Goal: Information Seeking & Learning: Learn about a topic

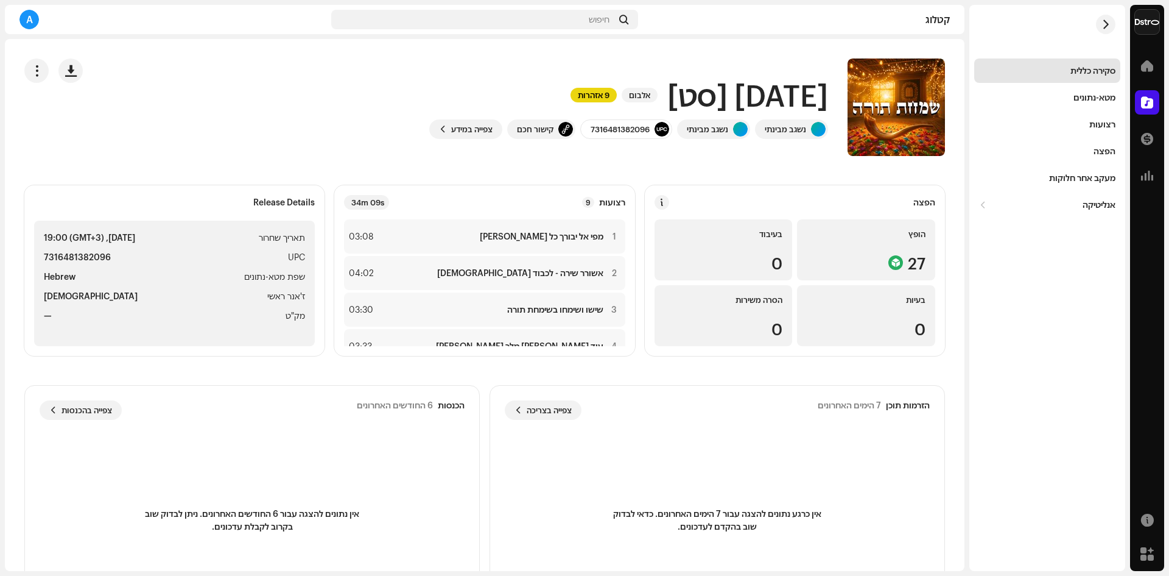
scroll to position [210, 0]
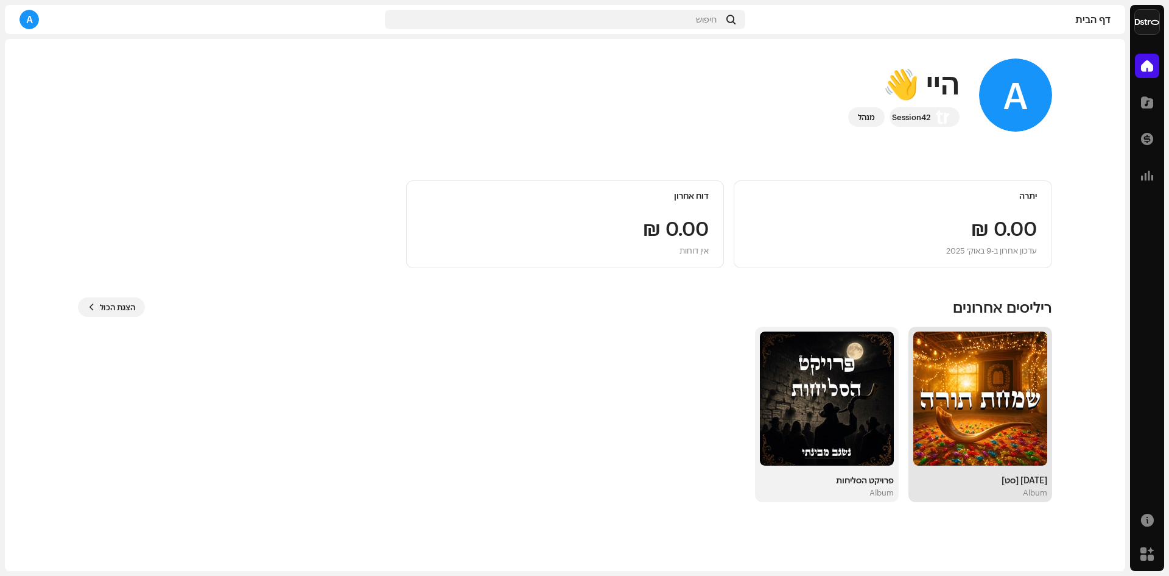
click at [962, 385] on img at bounding box center [981, 398] width 134 height 134
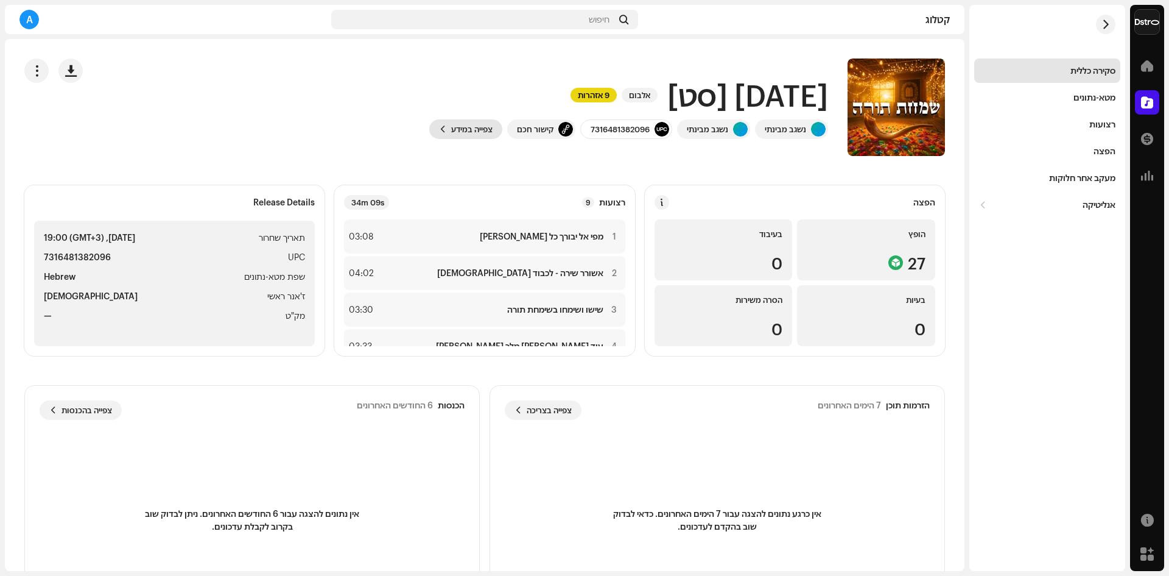
click at [464, 121] on span "צפייה במידע" at bounding box center [471, 129] width 41 height 24
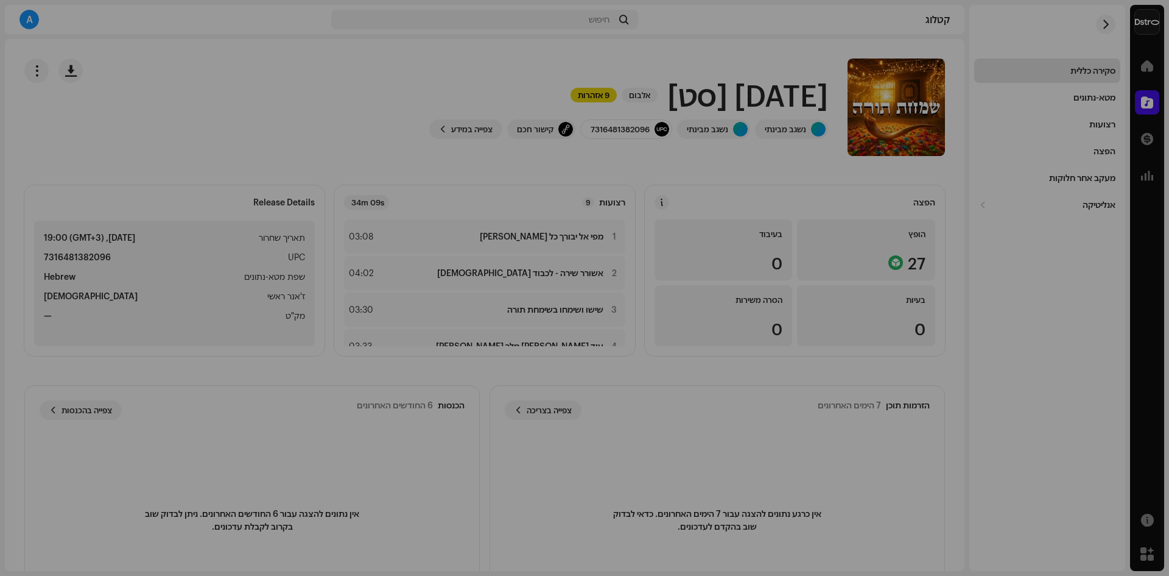
click at [321, 72] on div "שמחת תורה [סט] 3045000 מטא-נתונים הפצה שפת מטא-נתונים Hebrew כותרת הריליס שמחת …" at bounding box center [584, 288] width 1169 height 576
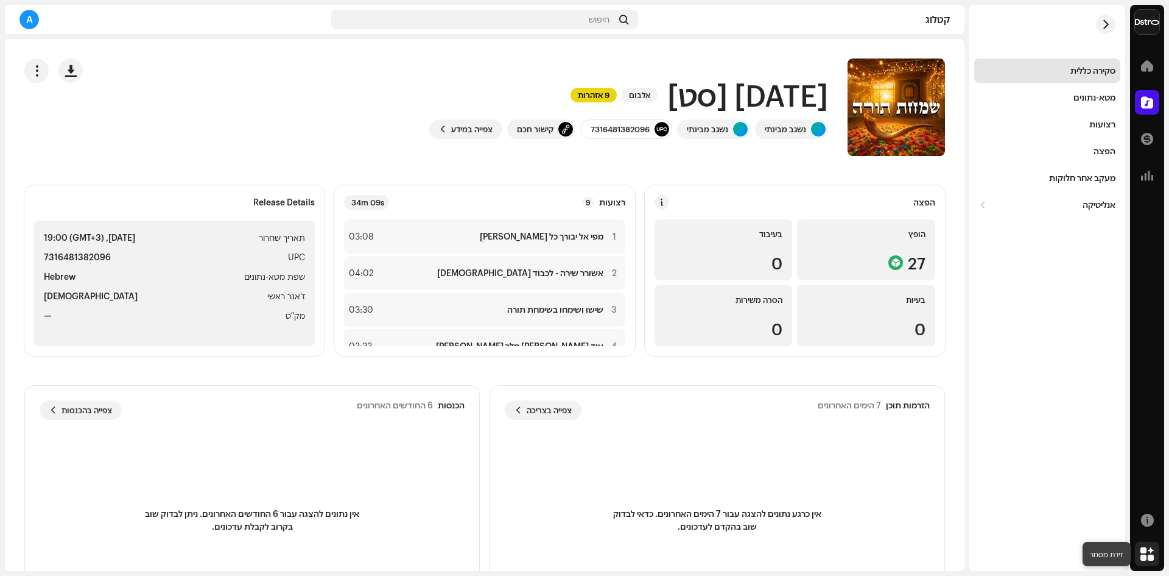
click at [1143, 552] on span at bounding box center [1147, 554] width 13 height 10
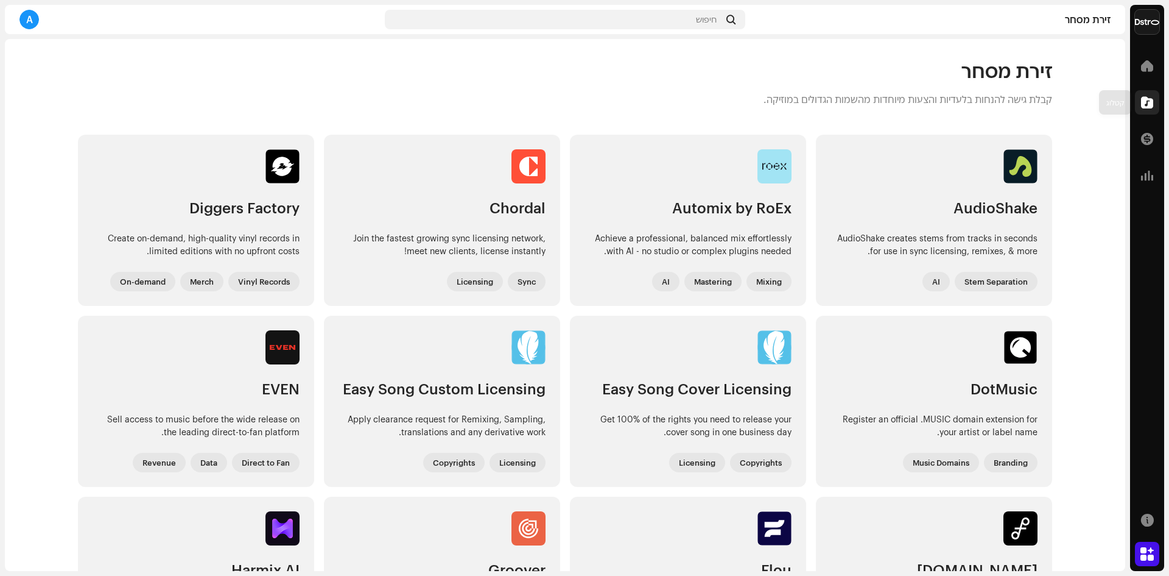
click at [1146, 93] on div at bounding box center [1147, 102] width 24 height 24
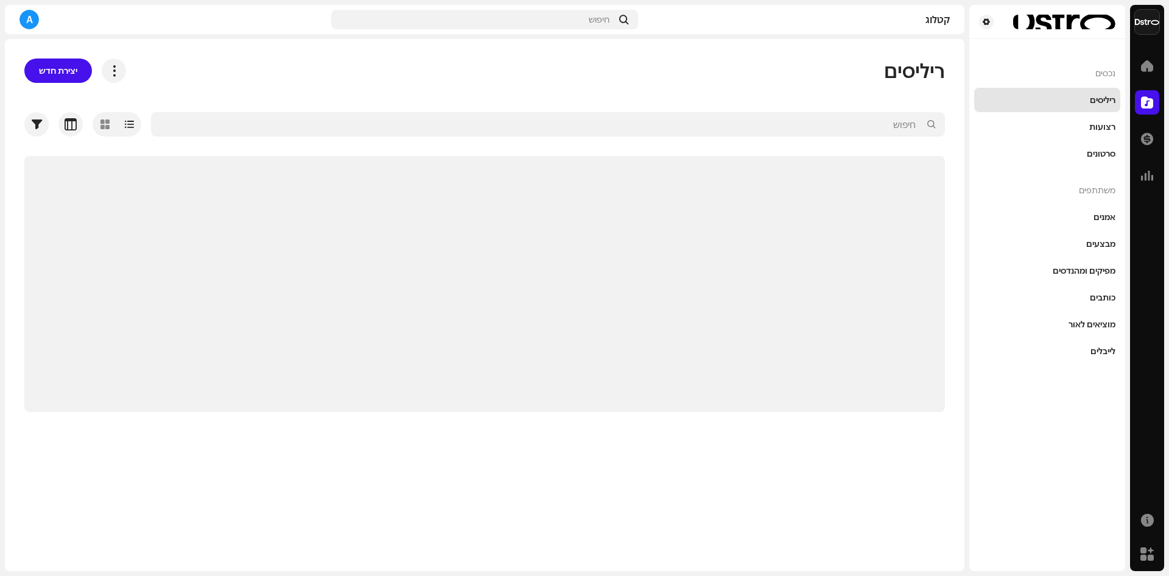
click at [1146, 103] on span at bounding box center [1147, 102] width 12 height 10
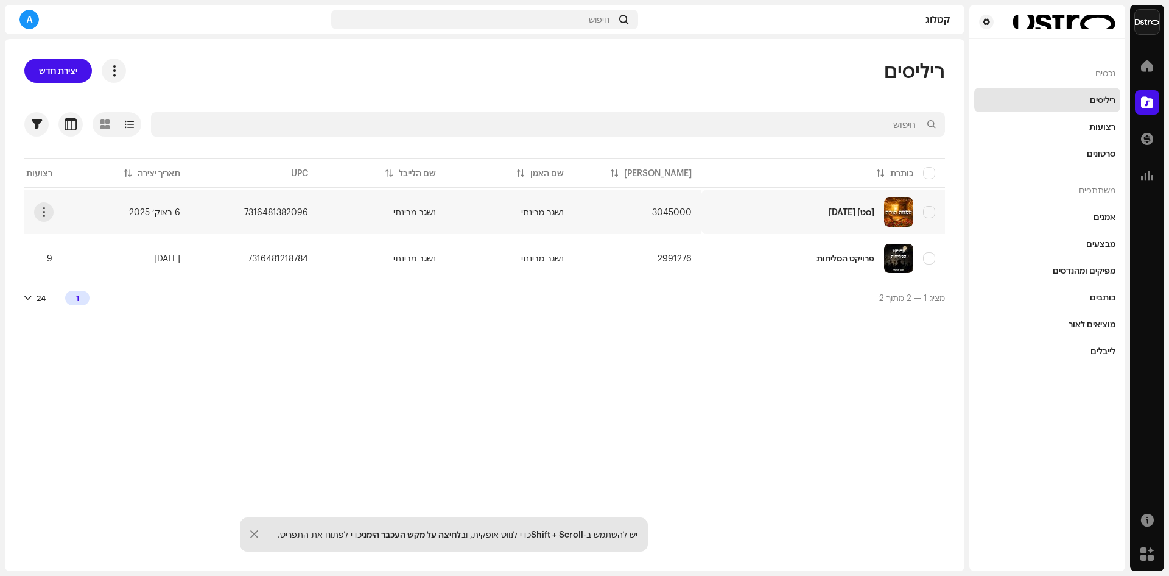
click at [852, 206] on div "[DATE] [סט]" at bounding box center [823, 211] width 224 height 29
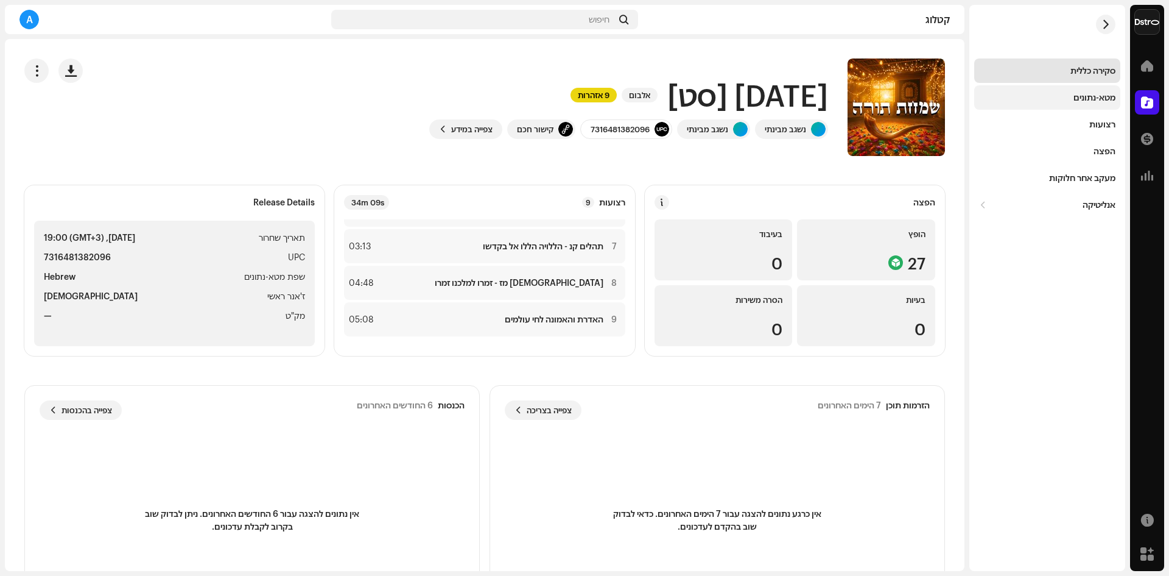
click at [1098, 97] on div "מטא-נתונים" at bounding box center [1095, 98] width 42 height 10
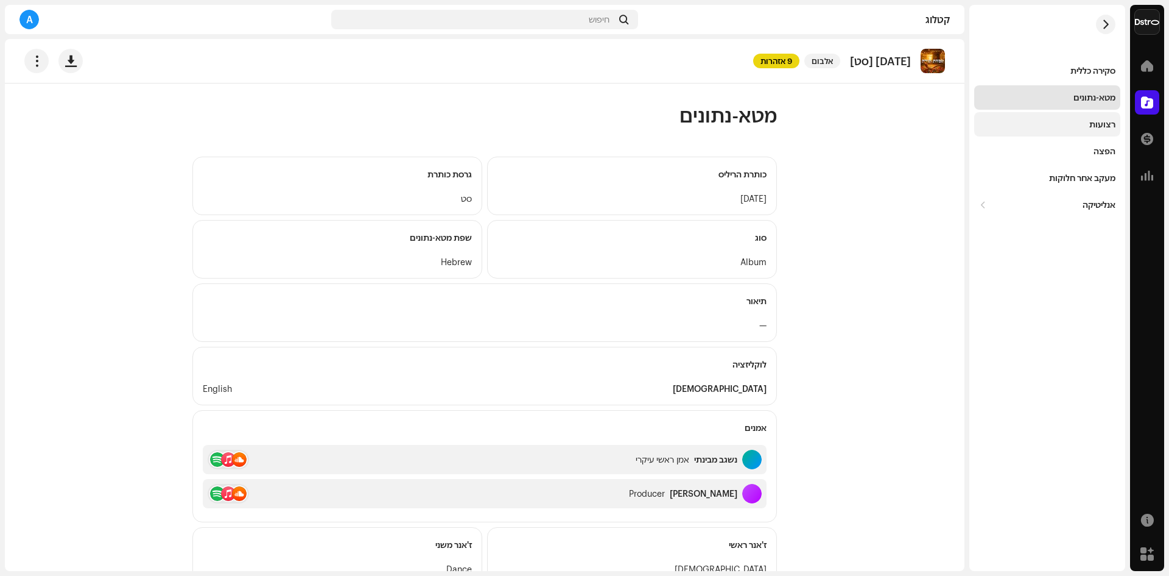
click at [1077, 125] on div "רצועות" at bounding box center [1047, 124] width 136 height 10
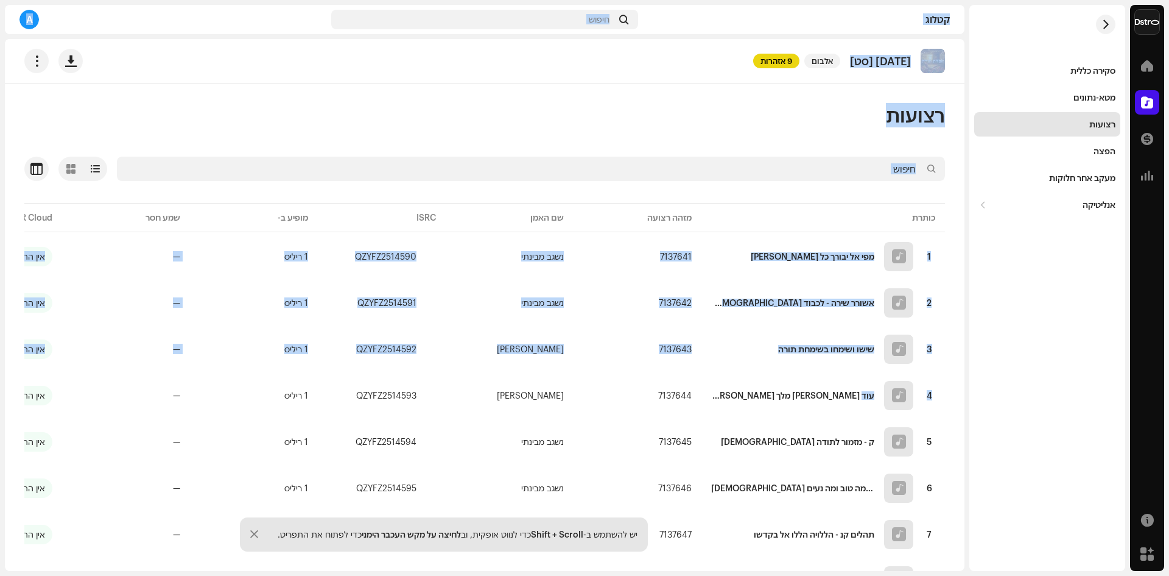
drag, startPoint x: 863, startPoint y: 404, endPoint x: 995, endPoint y: 396, distance: 132.4
click at [995, 396] on div "Amir Kaikov דף הבית קטלוג עסקאות אנליטיקה מקורות זירת מסחר סקירה כללית מטא-נתונ…" at bounding box center [584, 288] width 1169 height 576
click at [999, 395] on div "סקירה כללית מטא-נתונים רצועות הפצה מעקב אחר חלוקות אנליטיקה צריכה מעורבות הכנסו…" at bounding box center [1048, 288] width 156 height 566
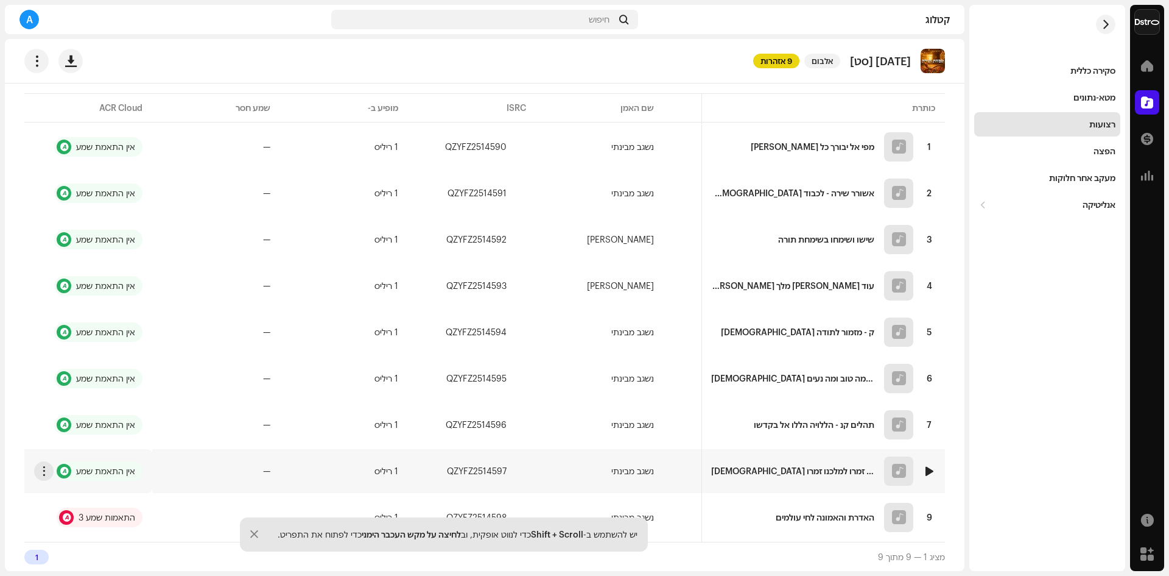
scroll to position [115, 0]
click at [123, 513] on div "3 התאמות שמע" at bounding box center [107, 517] width 57 height 9
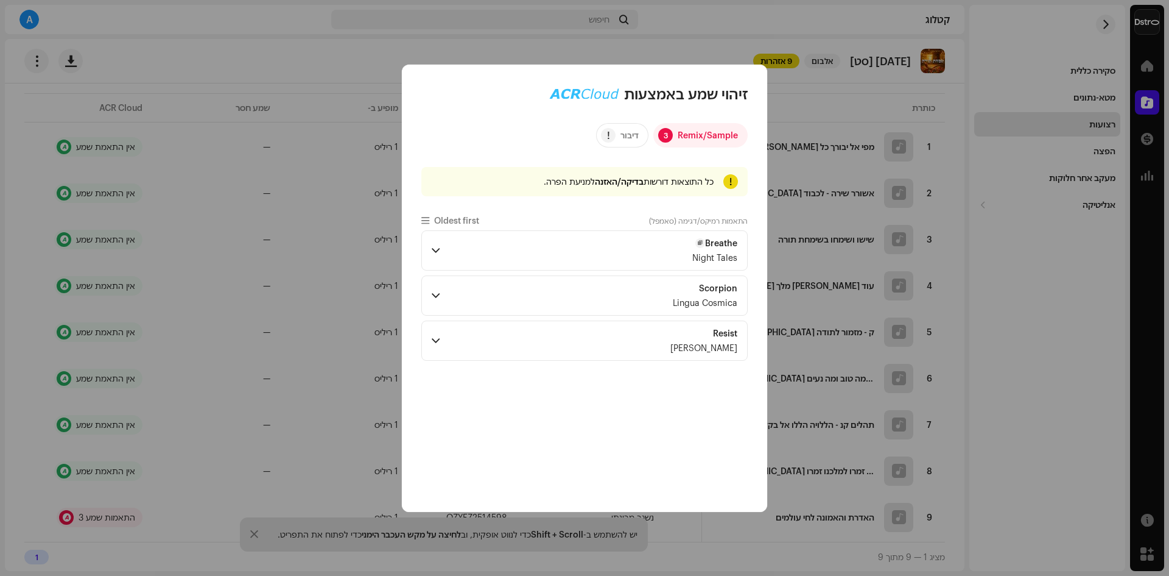
click at [498, 249] on p-accordion-header "Breathe Night Tales" at bounding box center [584, 250] width 326 height 40
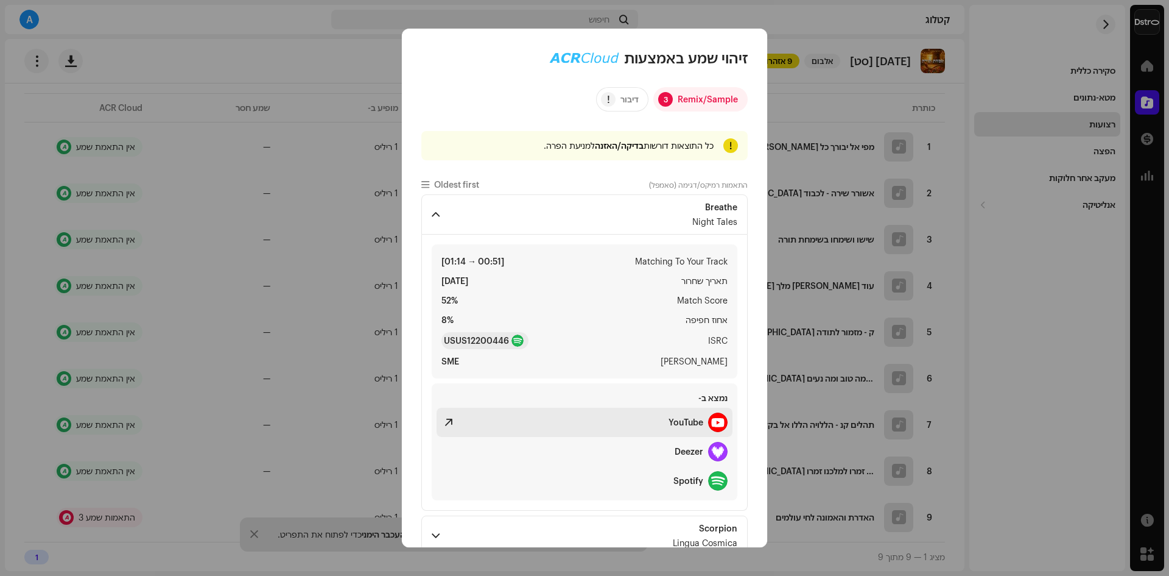
click at [688, 417] on strong "YouTube" at bounding box center [686, 422] width 35 height 10
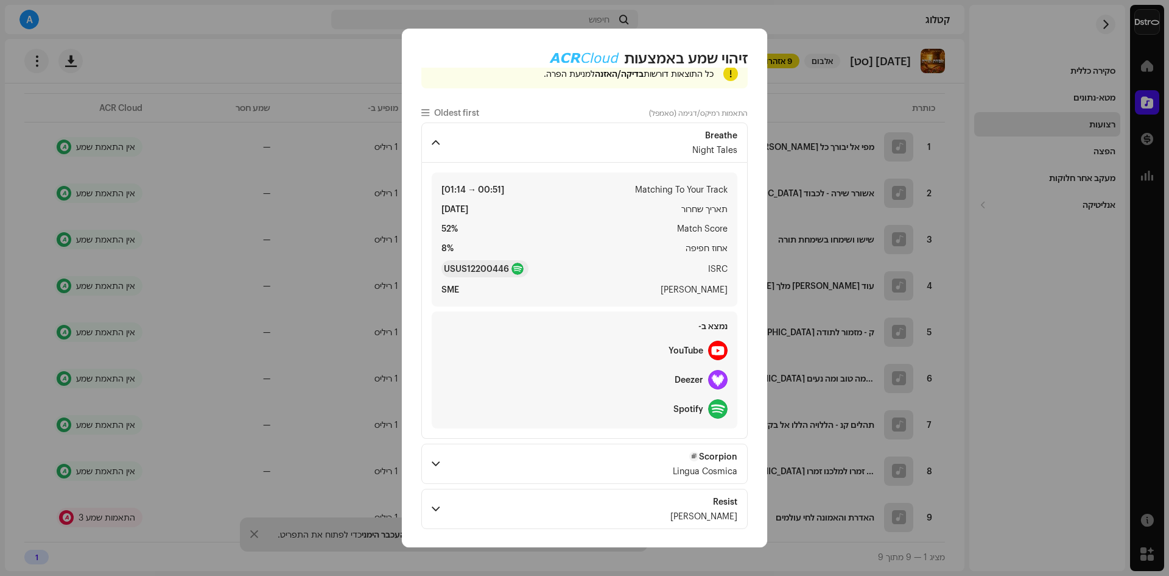
scroll to position [73, 0]
click at [652, 462] on p-accordion-header "Scorpion Lingua Cosmica" at bounding box center [584, 462] width 326 height 40
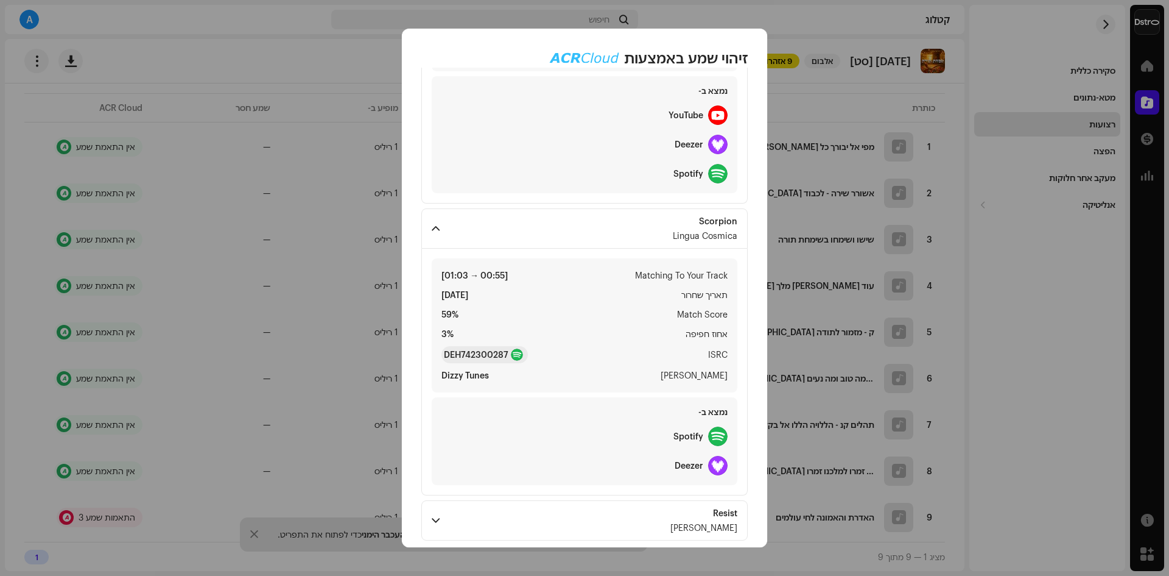
scroll to position [320, 0]
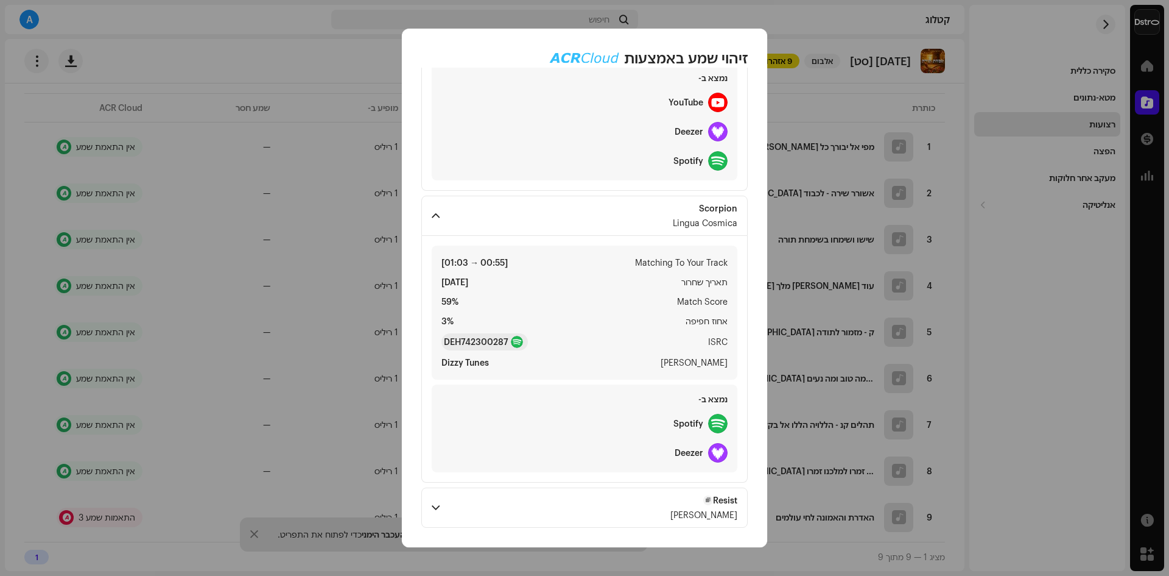
click at [678, 512] on p-accordion-header "Resist Jonas Steur" at bounding box center [584, 507] width 326 height 40
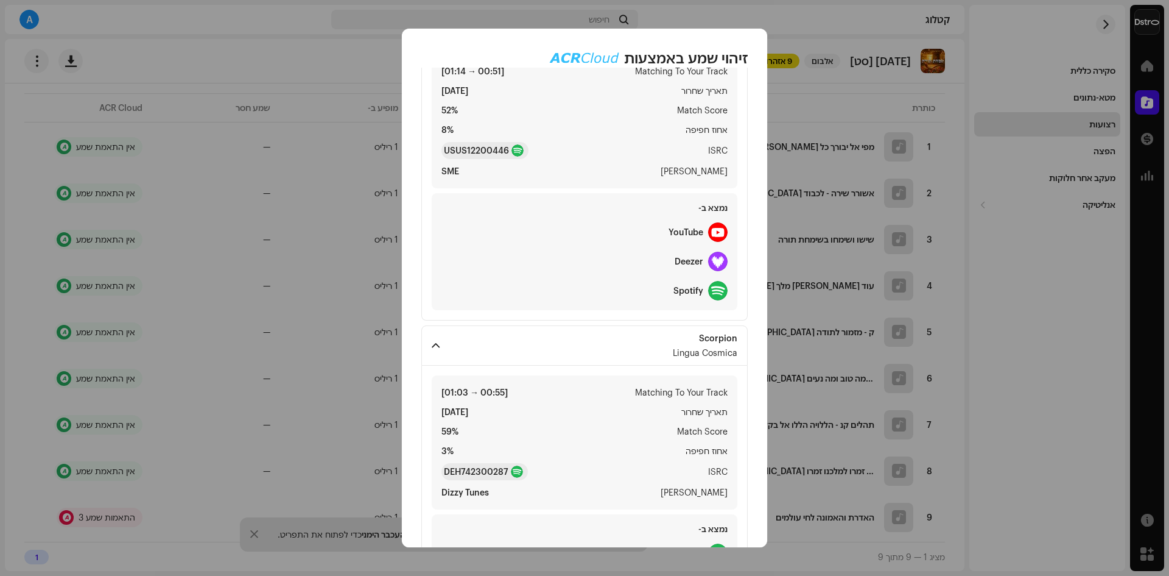
scroll to position [106, 0]
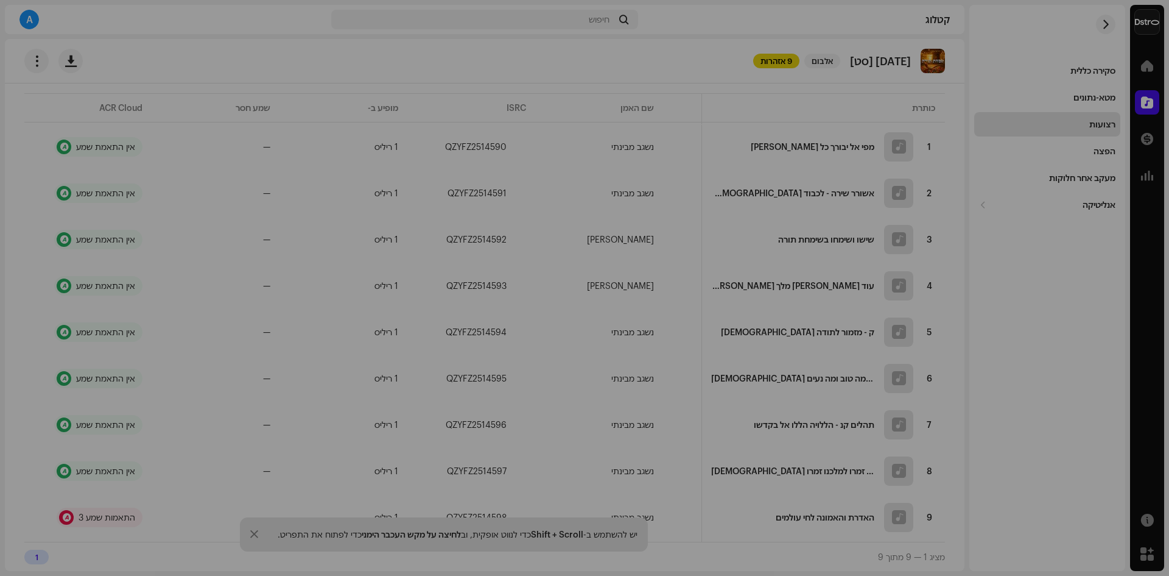
click at [337, 24] on div "זיהוי שמע באמצעות Remix/Sample 3 דיבור ! כל התוצאות דורשות בדיקה/האזנה למניעת ה…" at bounding box center [584, 288] width 1169 height 576
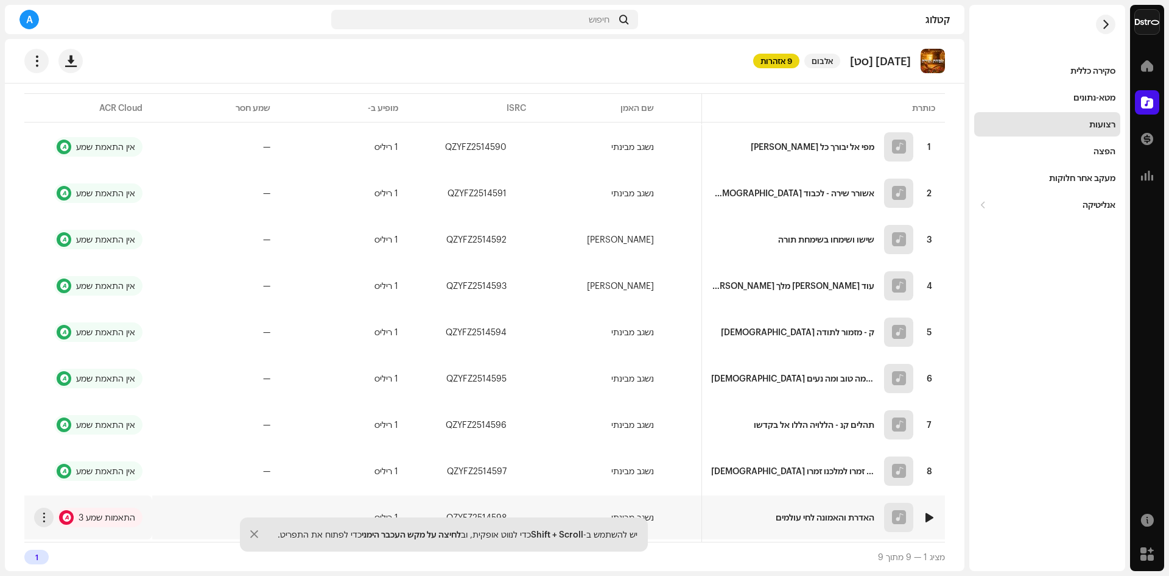
click at [929, 512] on div at bounding box center [929, 517] width 9 height 10
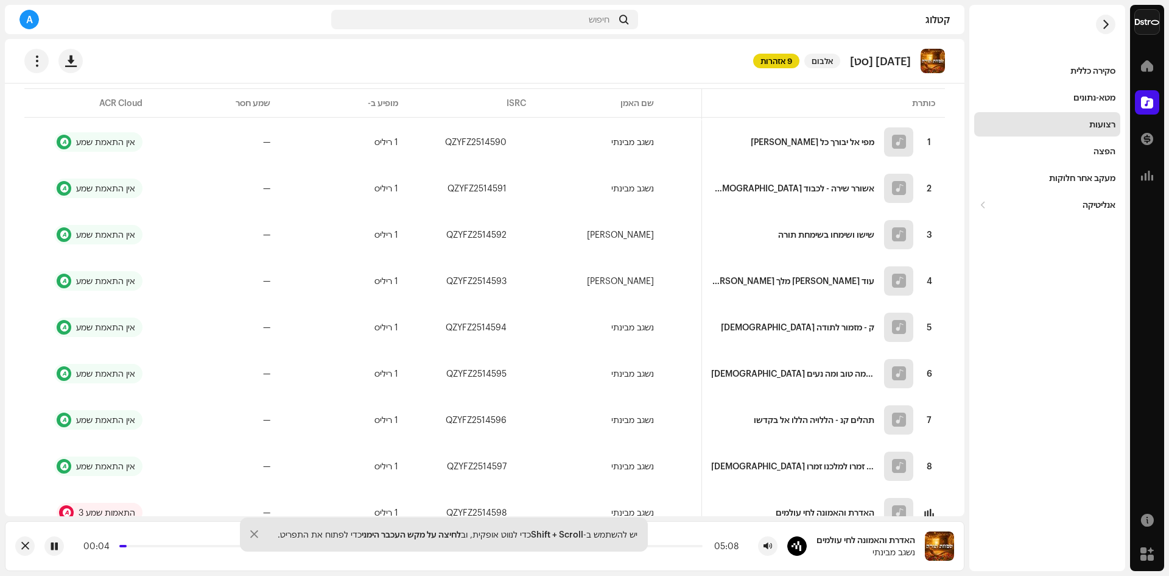
click at [251, 532] on div at bounding box center [254, 534] width 8 height 10
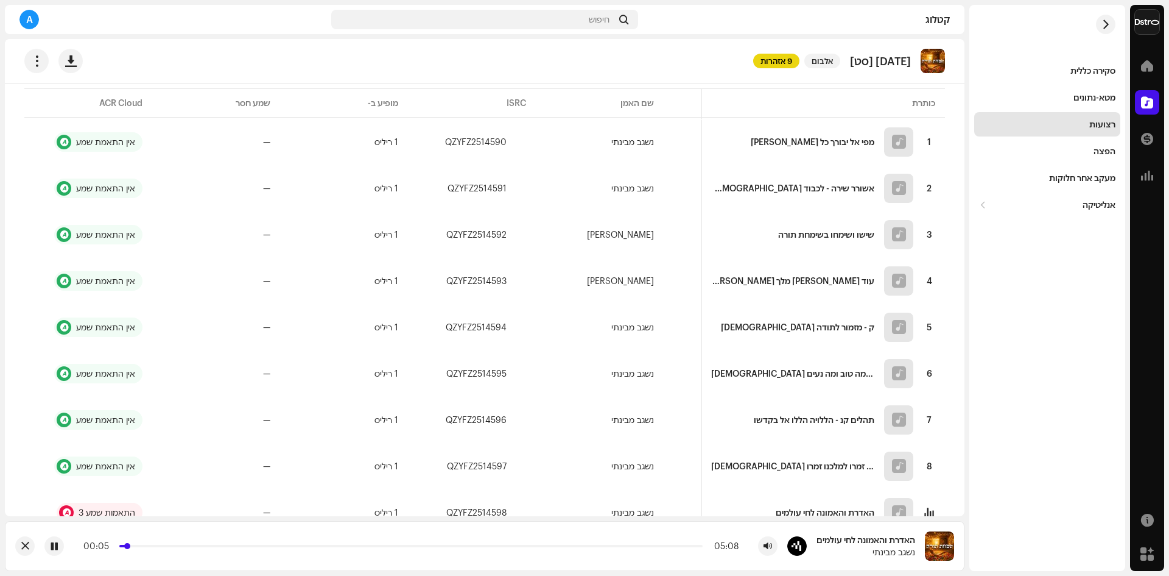
click at [151, 545] on p-slider at bounding box center [411, 546] width 584 height 2
drag, startPoint x: 180, startPoint y: 544, endPoint x: 189, endPoint y: 543, distance: 8.6
click at [183, 543] on div "00:17 05:08" at bounding box center [410, 546] width 655 height 10
click at [200, 545] on div "00:17 05:08" at bounding box center [410, 546] width 655 height 10
click at [227, 544] on div "00:18 05:08" at bounding box center [410, 546] width 655 height 10
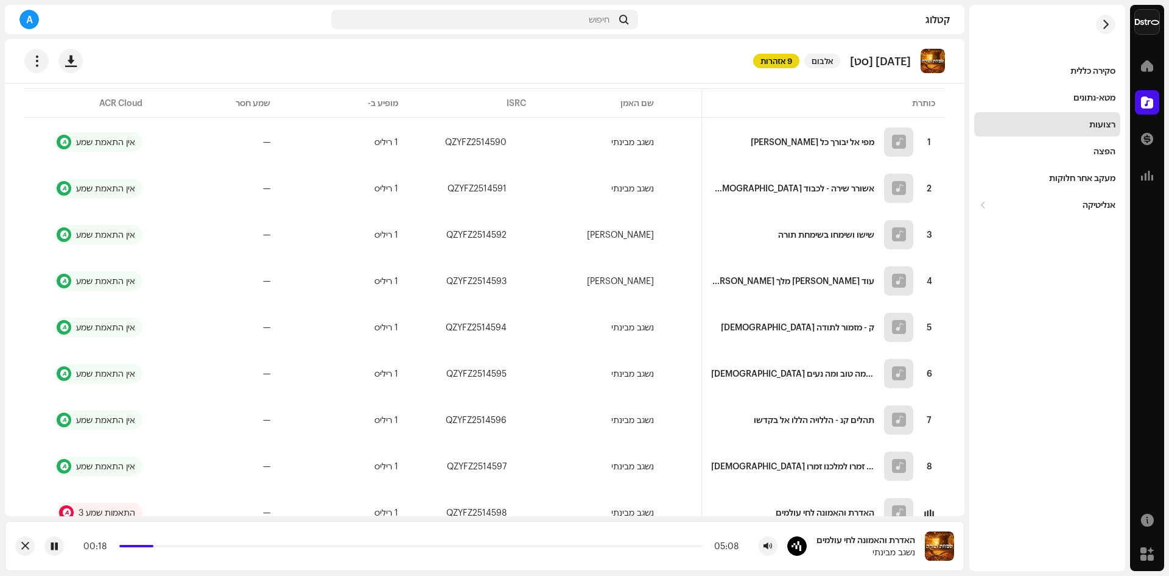
click at [237, 552] on div "00:18 05:08" at bounding box center [425, 545] width 763 height 19
drag, startPoint x: 247, startPoint y: 548, endPoint x: 264, endPoint y: 543, distance: 17.9
click at [251, 548] on div "00:19 05:08" at bounding box center [410, 546] width 655 height 10
click at [264, 543] on div "00:19 05:08" at bounding box center [410, 546] width 655 height 10
click at [272, 546] on p-slider at bounding box center [411, 546] width 584 height 2
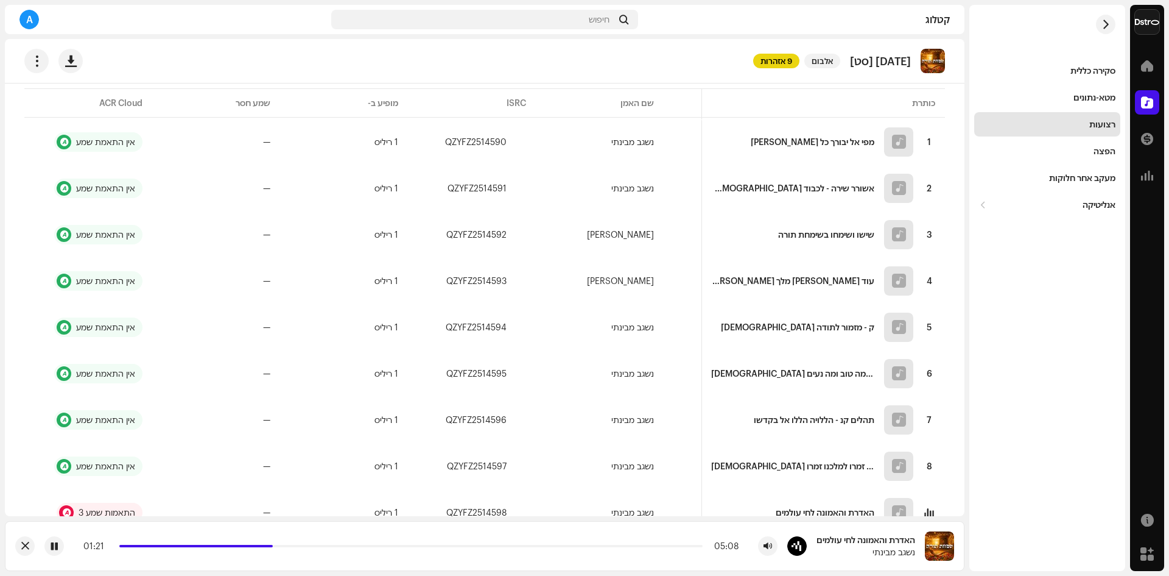
drag, startPoint x: 337, startPoint y: 545, endPoint x: 346, endPoint y: 543, distance: 8.7
click at [338, 545] on p-slider at bounding box center [411, 546] width 584 height 2
drag, startPoint x: 407, startPoint y: 546, endPoint x: 432, endPoint y: 546, distance: 25.0
click at [408, 546] on p-slider at bounding box center [411, 546] width 584 height 2
click at [654, 546] on p-slider at bounding box center [411, 546] width 584 height 2
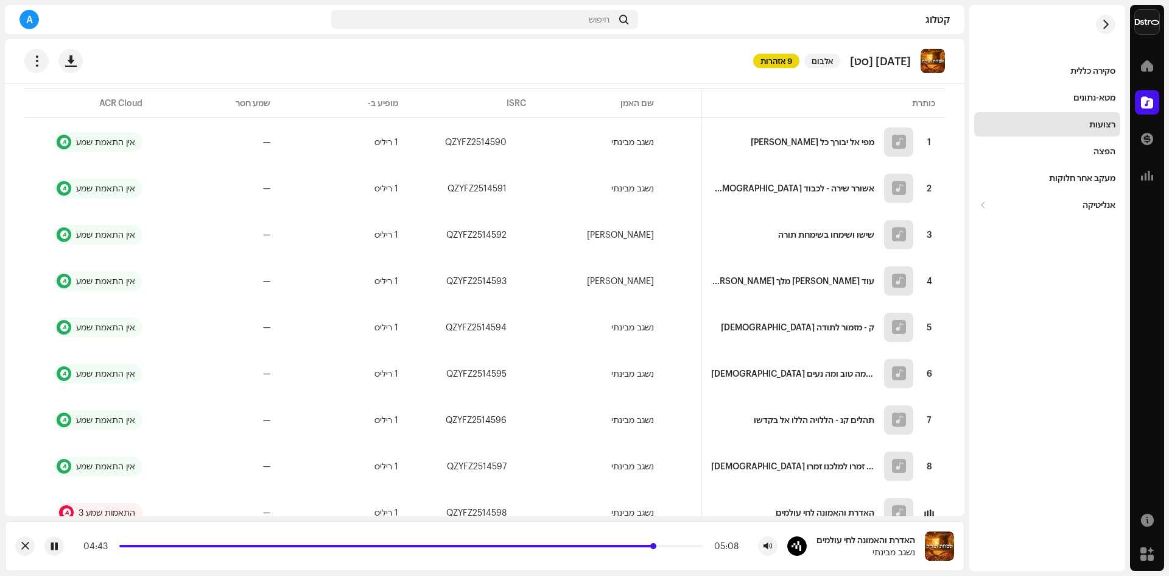
click at [686, 545] on p-slider at bounding box center [411, 546] width 584 height 2
click at [55, 552] on div at bounding box center [53, 545] width 19 height 19
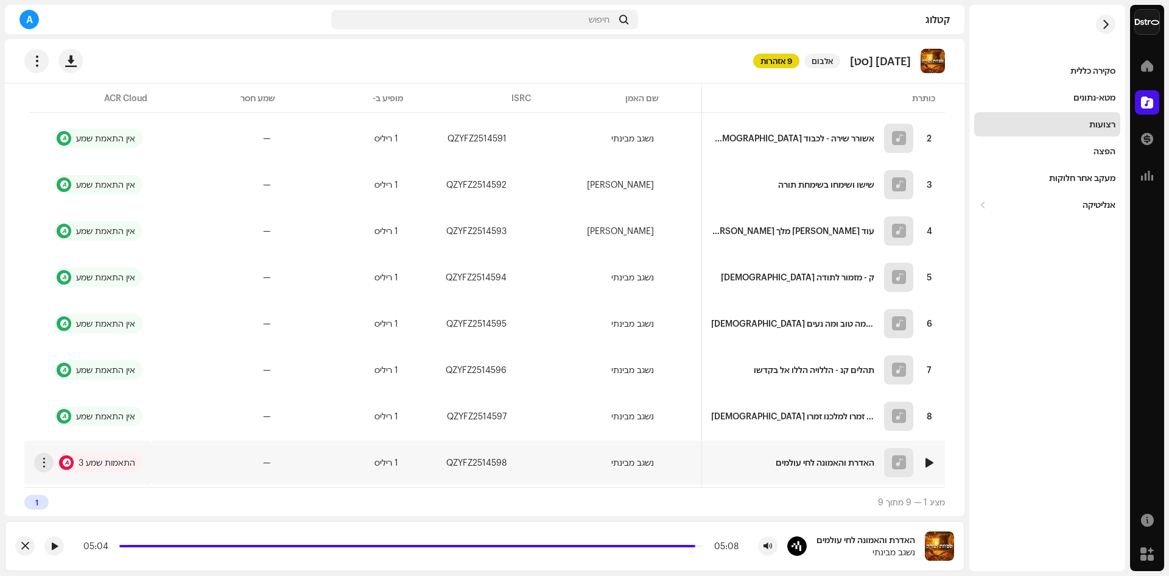
scroll to position [172, 0]
click at [1089, 155] on div "הפצה" at bounding box center [1047, 151] width 136 height 10
